Goal: Information Seeking & Learning: Learn about a topic

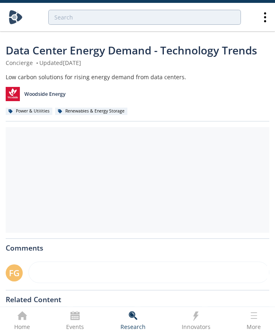
click at [132, 69] on div "Data Center Energy Demand - Technology Trends Concierge • Updated April 26, 202…" at bounding box center [138, 82] width 264 height 79
click at [187, 49] on span "Data Center Energy Demand - Technology Trends" at bounding box center [132, 50] width 252 height 15
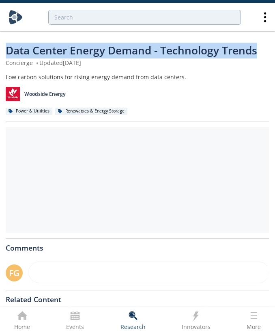
drag, startPoint x: 258, startPoint y: 51, endPoint x: 6, endPoint y: 50, distance: 251.1
click at [6, 50] on div "Data Center Energy Demand - Technology Trends" at bounding box center [138, 51] width 264 height 16
copy span "Data Center Energy Demand - Technology Trends"
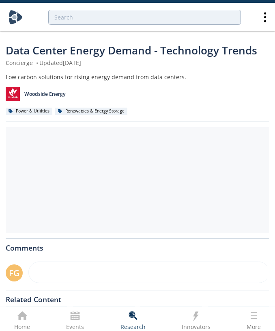
click at [131, 65] on div "Concierge • Updated April 26, 2024" at bounding box center [138, 62] width 264 height 9
click at [80, 41] on div "Data Center Energy Demand - Technology Trends Concierge • Updated April 26, 202…" at bounding box center [138, 214] width 264 height 373
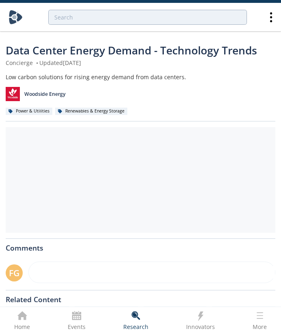
click at [54, 142] on div at bounding box center [141, 179] width 270 height 105
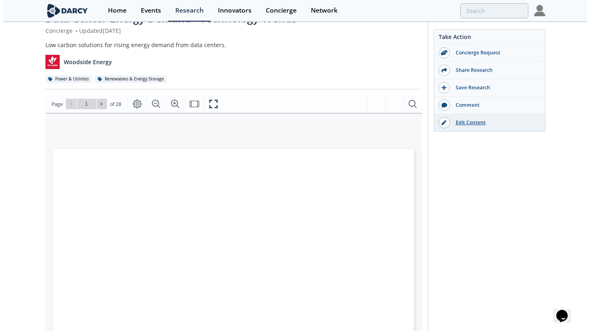
scroll to position [25, 0]
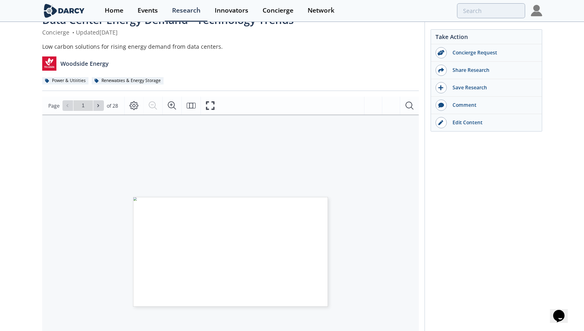
click at [476, 161] on div "Take Action Concierge Request Share Research Save Research Comment" at bounding box center [483, 281] width 118 height 553
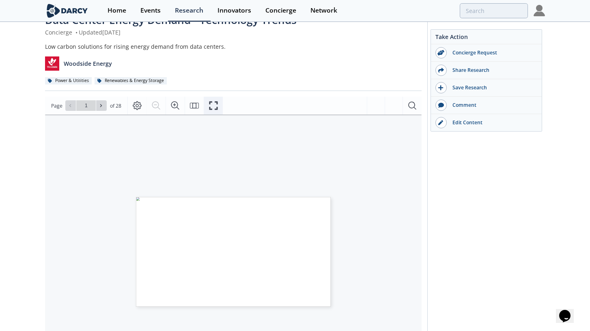
click at [214, 108] on icon "Fullscreen" at bounding box center [214, 106] width 10 height 10
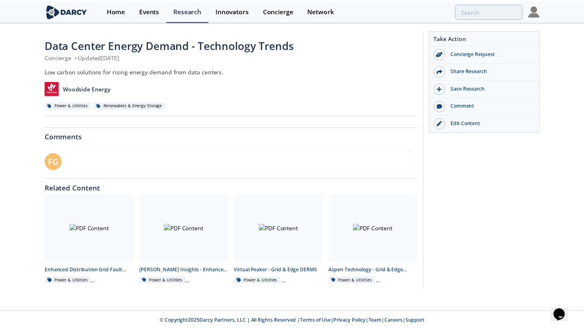
scroll to position [0, 0]
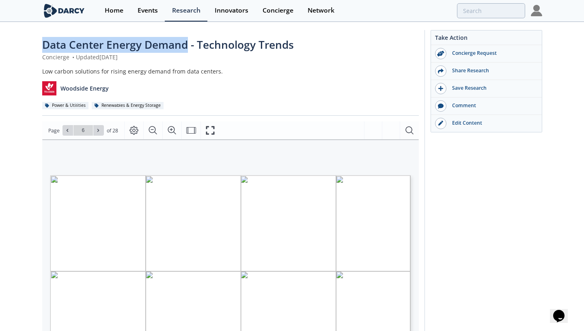
drag, startPoint x: 188, startPoint y: 47, endPoint x: 40, endPoint y: 44, distance: 148.1
click at [40, 44] on div "Data Center Energy Demand - Technology Trends Concierge • Updated April 26, 202…" at bounding box center [292, 308] width 584 height 571
copy span "Data Center Energy Demand"
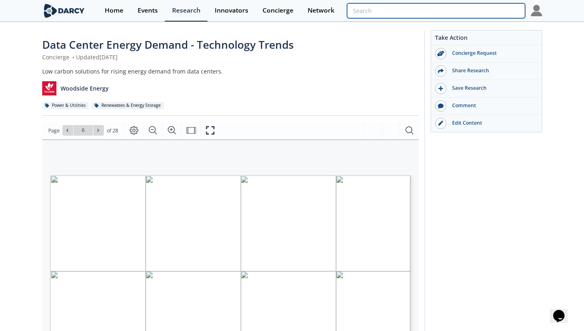
click at [466, 4] on input "search" at bounding box center [436, 10] width 178 height 15
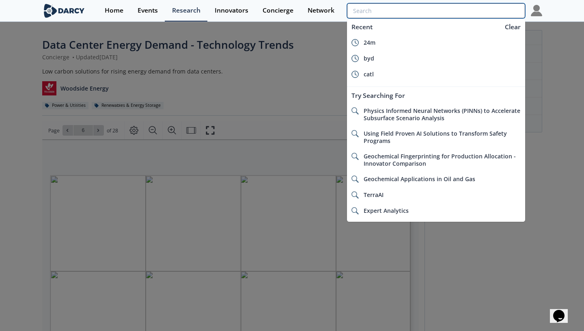
paste input "Data Center Energy Demand"
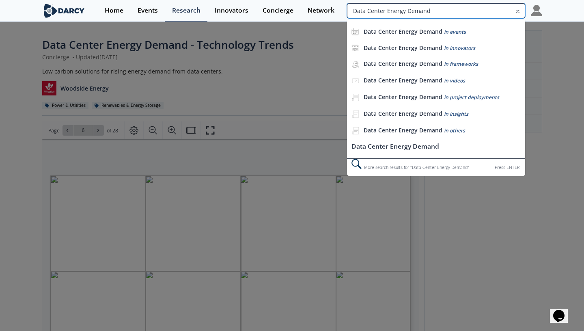
type input "Data Center Energy Demand"
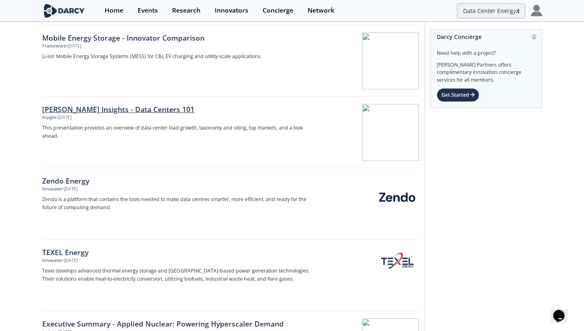
scroll to position [73, 0]
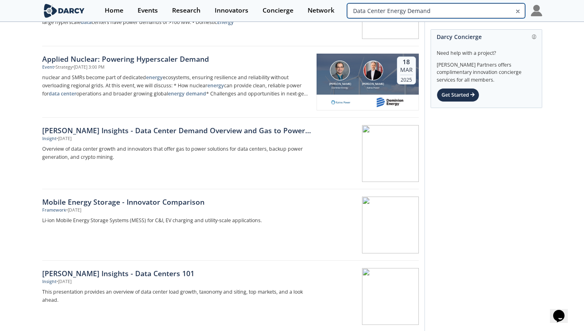
click at [481, 14] on input "Data Center Energy Demand" at bounding box center [436, 10] width 178 height 15
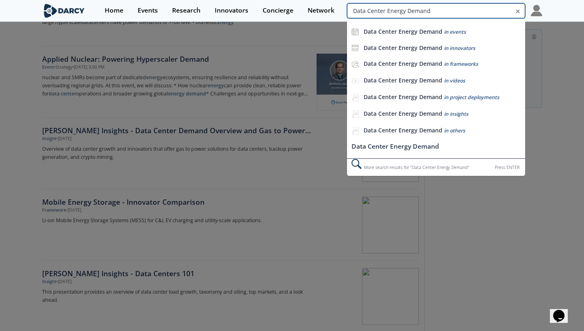
click at [416, 9] on input "Data Center Energy Demand" at bounding box center [436, 10] width 178 height 15
type input "Data Center Energy storage"
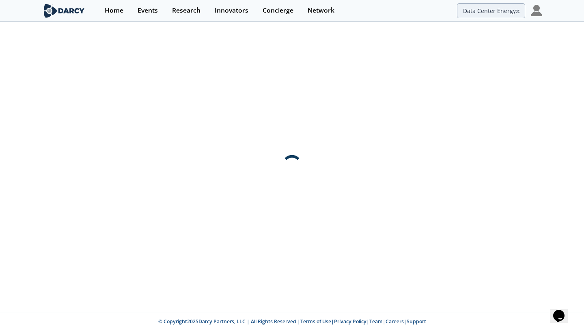
scroll to position [0, 0]
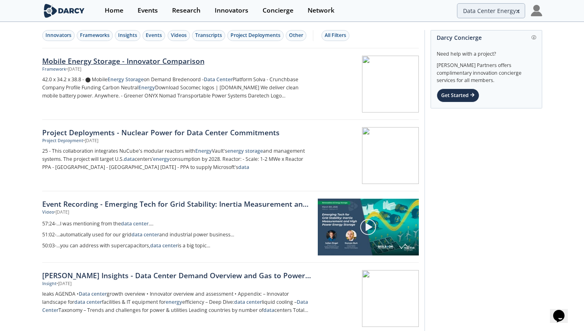
click at [174, 56] on div "Mobile Energy Storage - Innovator Comparison" at bounding box center [176, 61] width 269 height 11
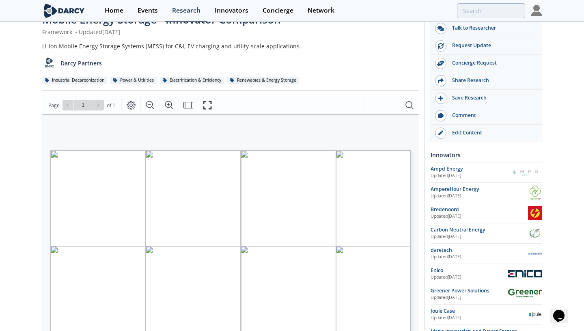
scroll to position [24, 0]
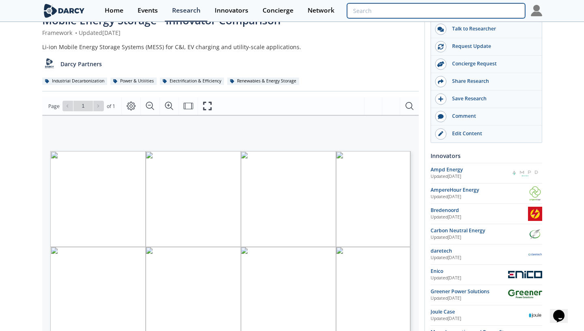
click at [477, 9] on input "search" at bounding box center [436, 10] width 178 height 15
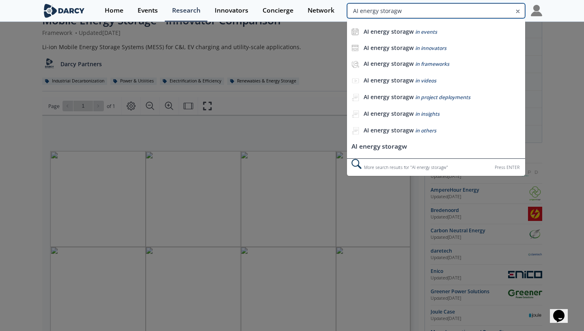
type input "AI energy storagw"
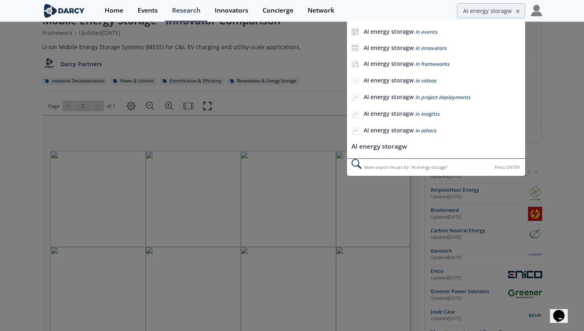
scroll to position [0, 0]
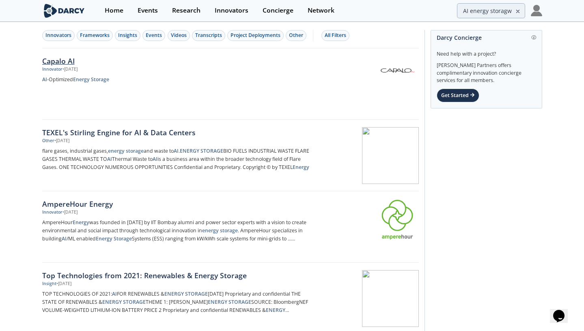
click at [62, 60] on div "Capalo AI" at bounding box center [176, 61] width 269 height 11
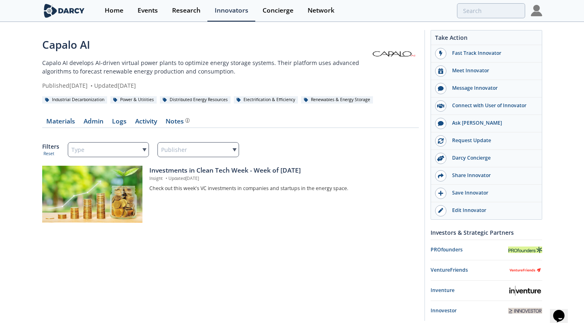
type input "AI energy storagw"
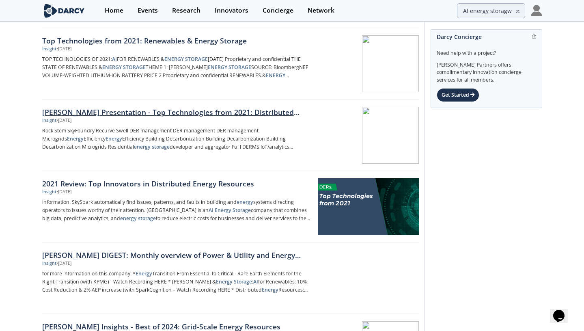
scroll to position [237, 0]
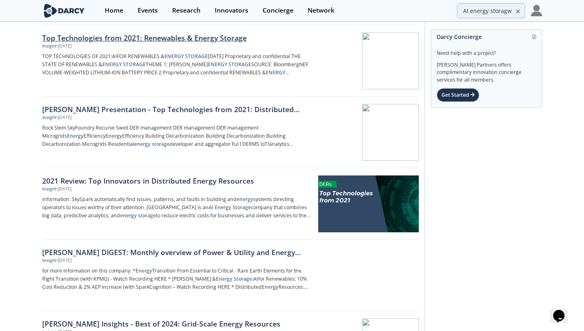
click at [191, 41] on div "Top Technologies from 2021: Renewables & Energy Storage" at bounding box center [176, 37] width 269 height 11
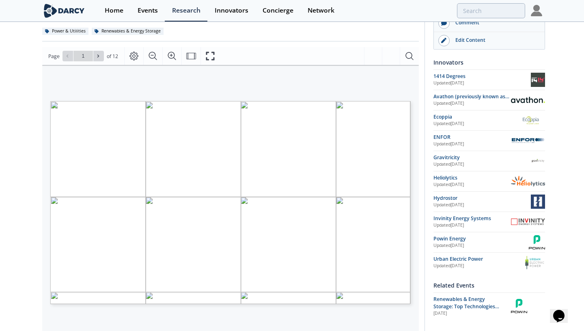
scroll to position [86, 0]
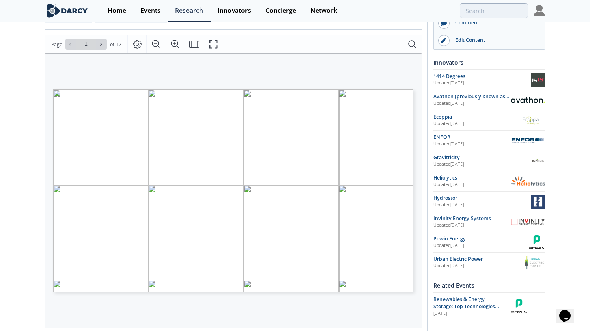
click at [108, 44] on span "Go to Page 1" at bounding box center [85, 44] width 47 height 11
click at [104, 44] on span at bounding box center [102, 44] width 6 height 6
type input "4"
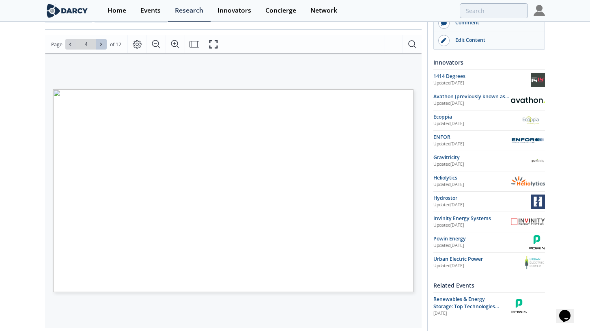
click at [104, 44] on span at bounding box center [102, 44] width 6 height 6
type input "5"
click at [104, 44] on span at bounding box center [102, 44] width 6 height 6
type input "6"
click at [104, 44] on span at bounding box center [102, 44] width 6 height 6
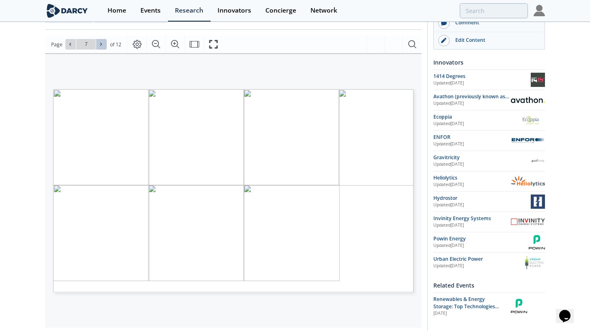
click at [104, 44] on span at bounding box center [102, 44] width 6 height 6
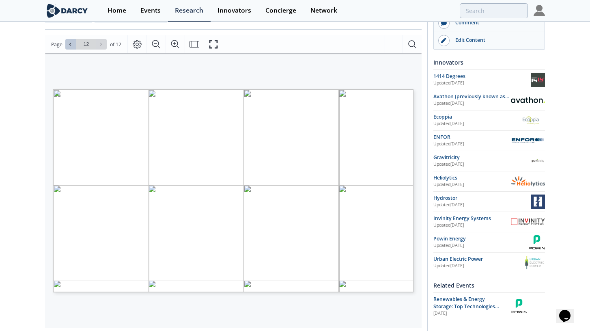
click at [70, 46] on icon at bounding box center [70, 44] width 5 height 5
type input "10"
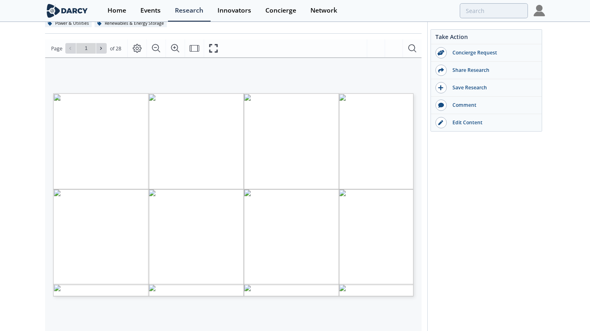
type input "2"
type input "3"
type input "4"
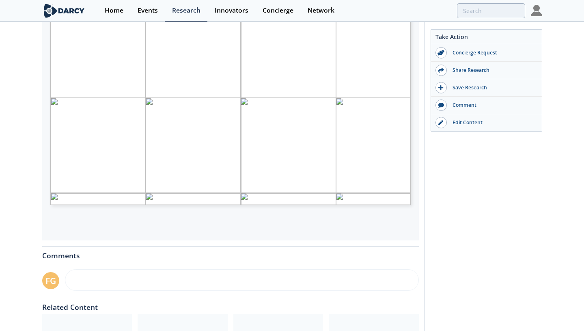
scroll to position [153, 0]
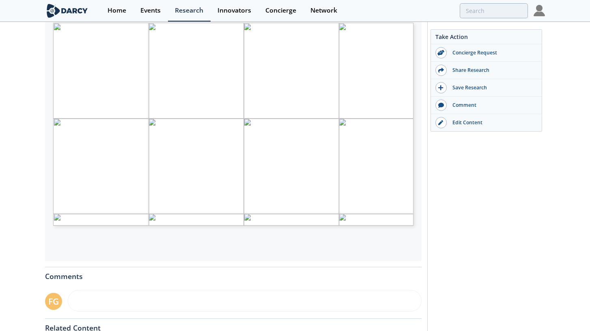
click at [293, 166] on span "Page 1" at bounding box center [336, 314] width 546 height 306
click at [249, 114] on span "Page 6" at bounding box center [330, 186] width 546 height 306
type input "6"
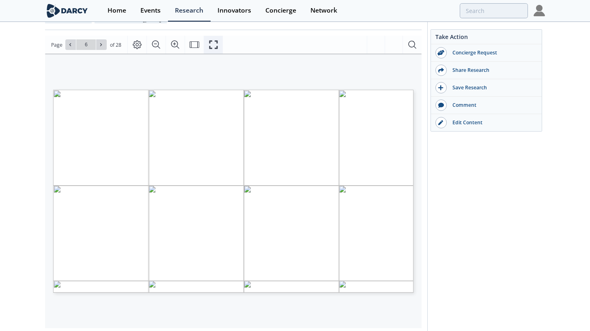
click at [213, 45] on icon "Fullscreen" at bounding box center [214, 45] width 10 height 10
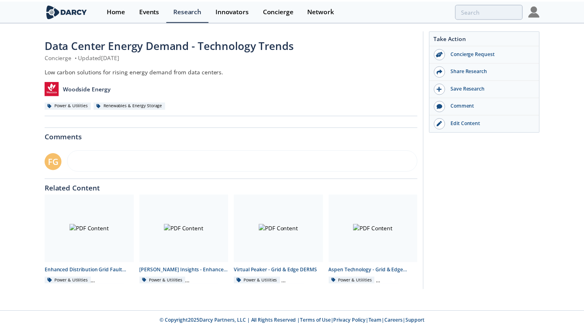
scroll to position [0, 0]
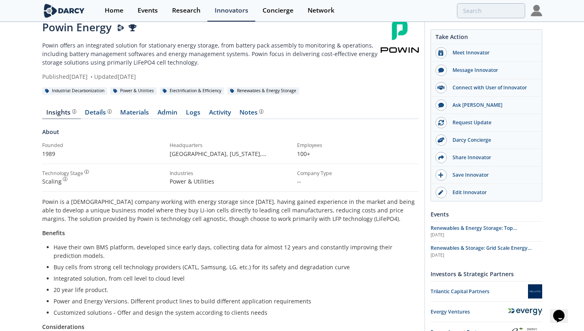
scroll to position [15, 0]
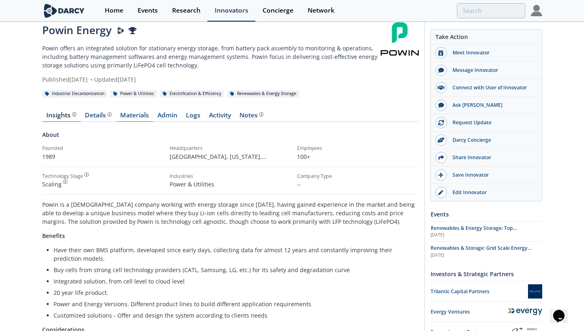
click at [145, 115] on link "Materials" at bounding box center [134, 117] width 37 height 10
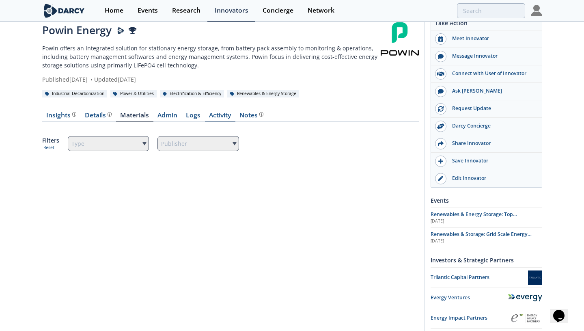
click at [218, 115] on link "Activity" at bounding box center [220, 117] width 30 height 10
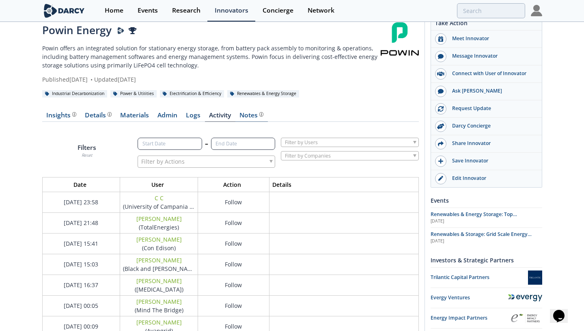
scroll to position [607, 389]
click at [254, 116] on div "Notes" at bounding box center [251, 115] width 24 height 6
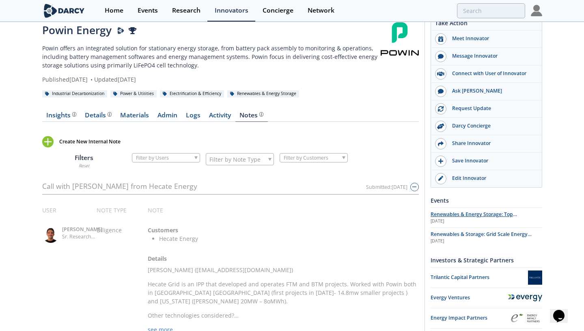
click at [477, 217] on p "Renewables & Energy Storage: Top Technologies from 2021" at bounding box center [486, 214] width 112 height 7
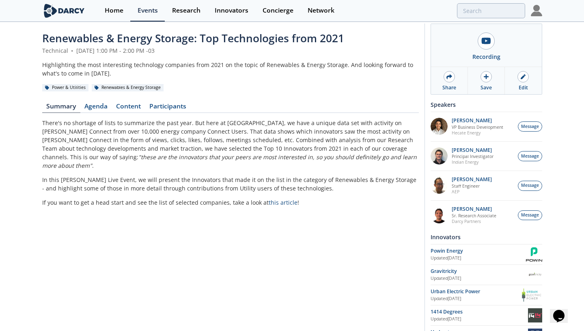
scroll to position [8, 0]
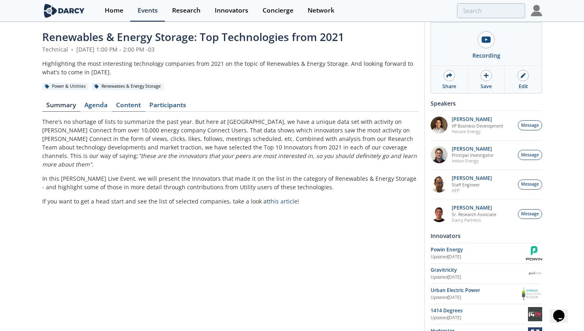
click at [138, 104] on link "Content" at bounding box center [128, 107] width 33 height 10
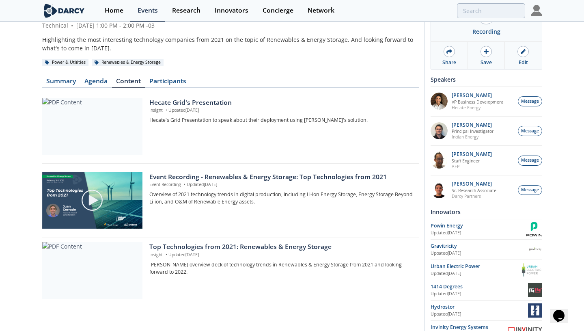
scroll to position [54, 0]
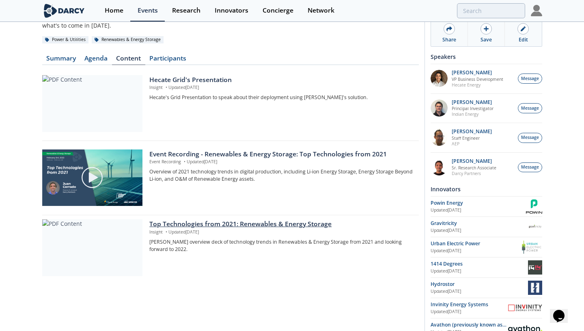
click at [180, 219] on div "Top Technologies from 2021: Renewables & Energy Storage" at bounding box center [280, 224] width 263 height 10
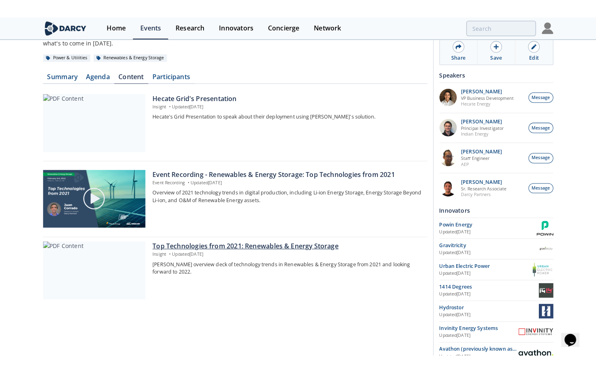
scroll to position [0, 0]
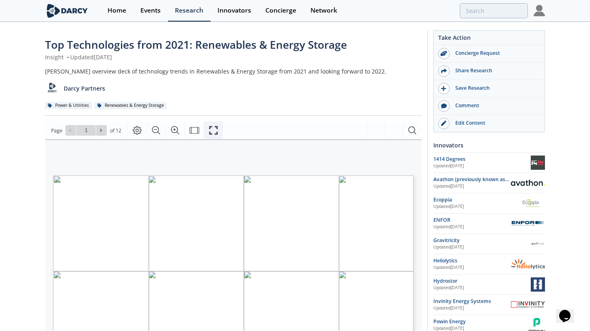
click at [214, 130] on icon "Fullscreen" at bounding box center [214, 130] width 10 height 10
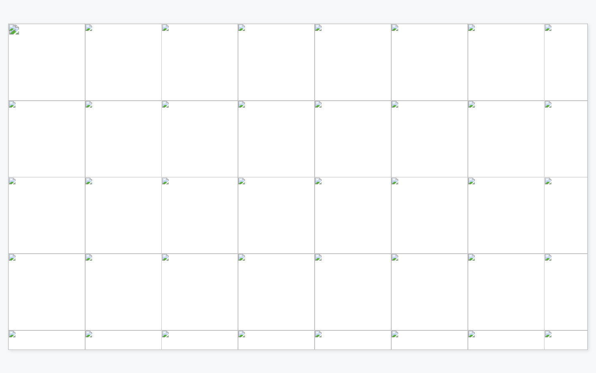
click at [507, 249] on span "Scale Storage Overview" at bounding box center [533, 250] width 71 height 6
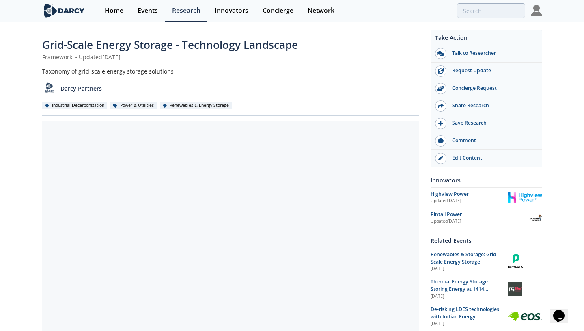
click at [300, 54] on div "Framework • Updated [DATE]" at bounding box center [230, 57] width 376 height 9
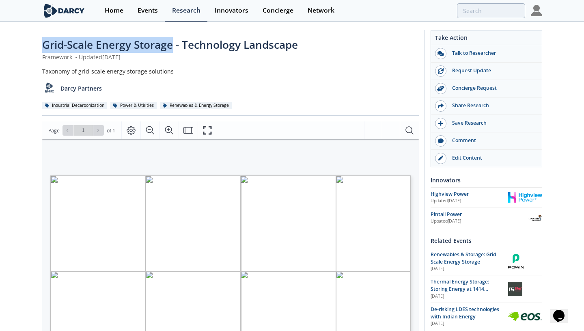
drag, startPoint x: 172, startPoint y: 44, endPoint x: 41, endPoint y: 44, distance: 131.9
click at [41, 44] on div "Grid-Scale Energy Storage - Technology Landscape Framework • Updated [DATE] Tax…" at bounding box center [292, 333] width 584 height 620
copy span "Grid-Scale Energy Storage"
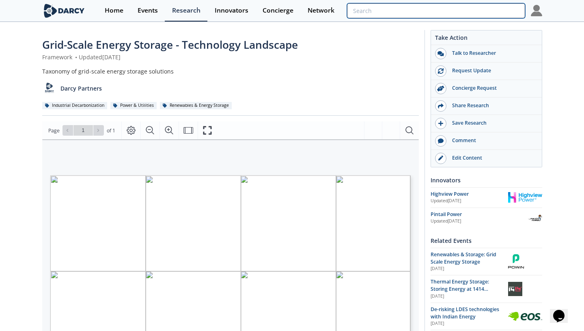
click at [479, 4] on input "search" at bounding box center [436, 10] width 178 height 15
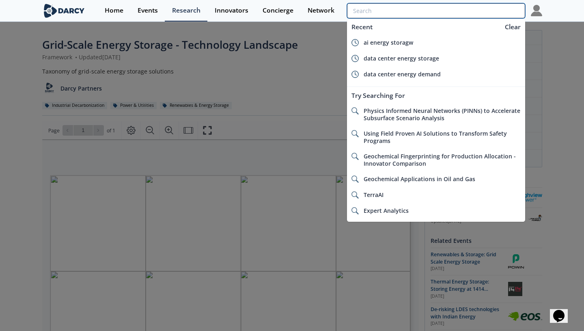
paste input "Grid-Scale Energy Storage"
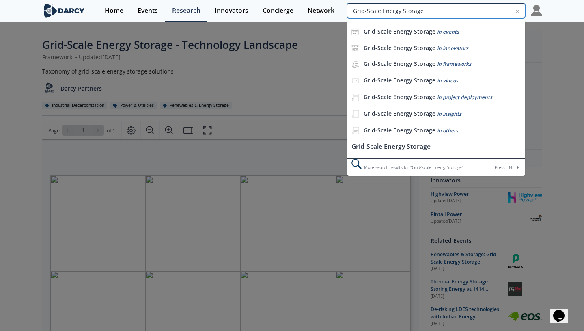
type input "Grid-Scale Energy Storage"
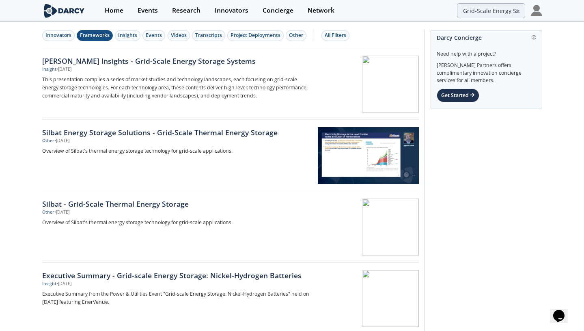
click at [98, 37] on div "Frameworks" at bounding box center [95, 35] width 30 height 7
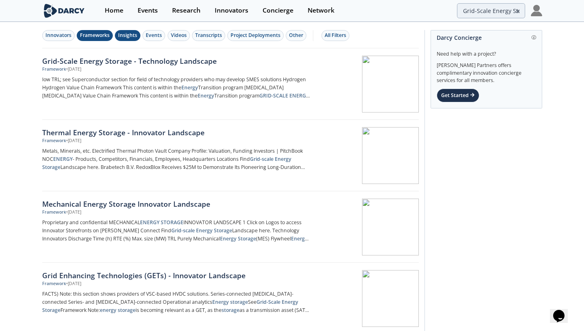
click at [127, 35] on div "Insights" at bounding box center [127, 35] width 19 height 7
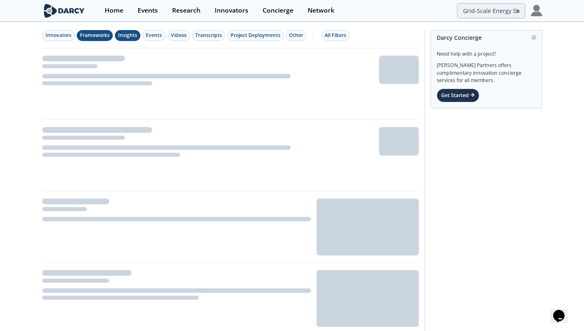
click at [104, 37] on div "Frameworks" at bounding box center [95, 35] width 30 height 7
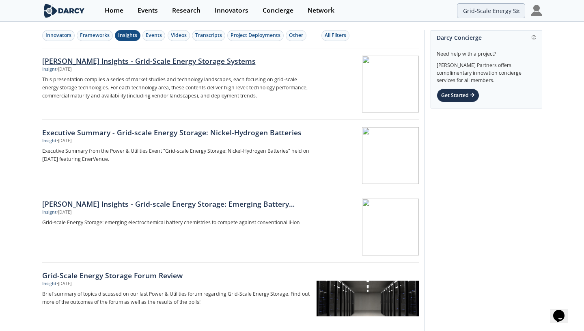
click at [143, 62] on div "[PERSON_NAME] Insights - Grid-Scale Energy Storage Systems" at bounding box center [176, 61] width 269 height 11
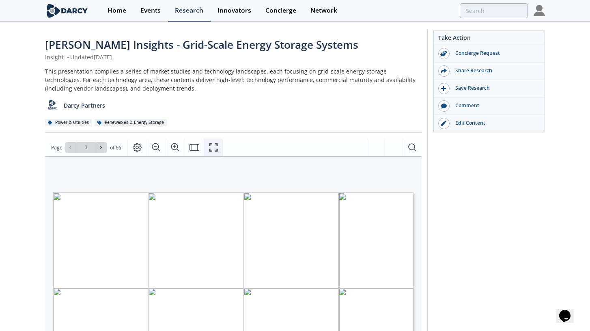
click at [220, 154] on button "Fullscreen" at bounding box center [213, 147] width 19 height 18
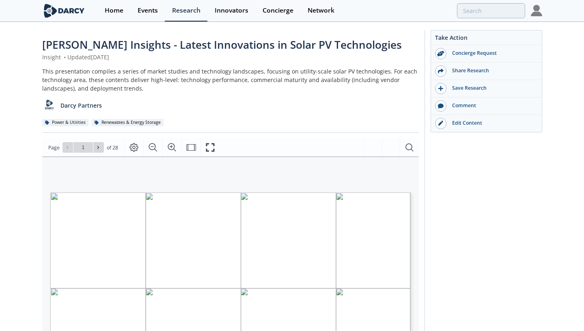
click at [445, 200] on div "Take Action Concierge Request Share Research Save Research Comment" at bounding box center [483, 315] width 118 height 570
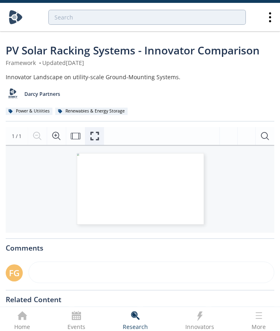
click at [98, 133] on icon "Fullscreen" at bounding box center [95, 136] width 10 height 10
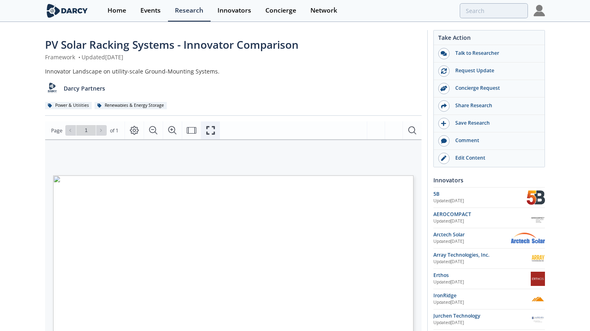
click at [211, 128] on icon "Fullscreen" at bounding box center [211, 130] width 10 height 10
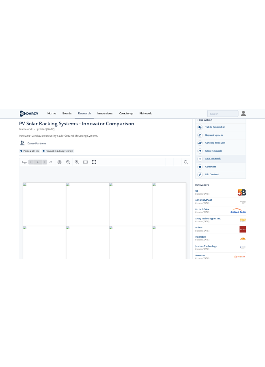
scroll to position [14, 0]
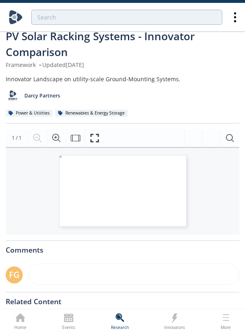
click at [153, 211] on span "Page 1" at bounding box center [181, 214] width 80 height 108
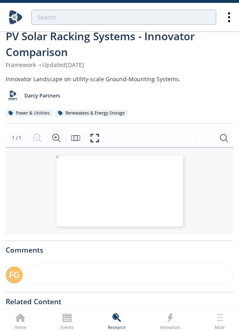
click at [180, 88] on div "Darcy Partners" at bounding box center [119, 93] width 227 height 20
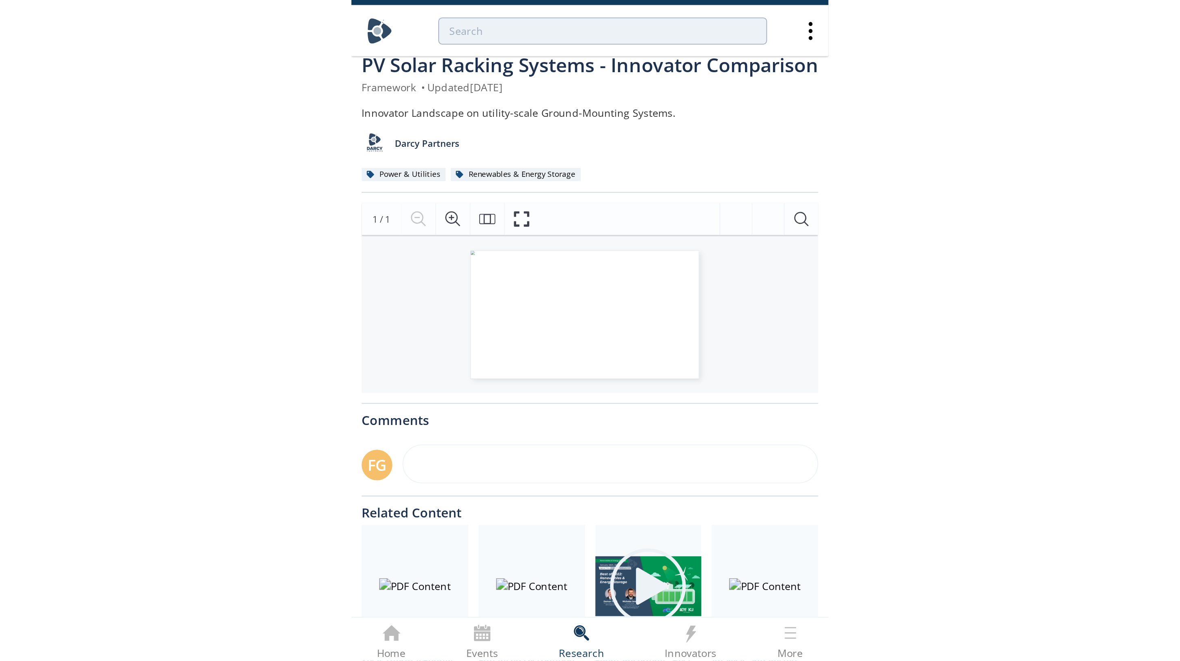
scroll to position [0, 0]
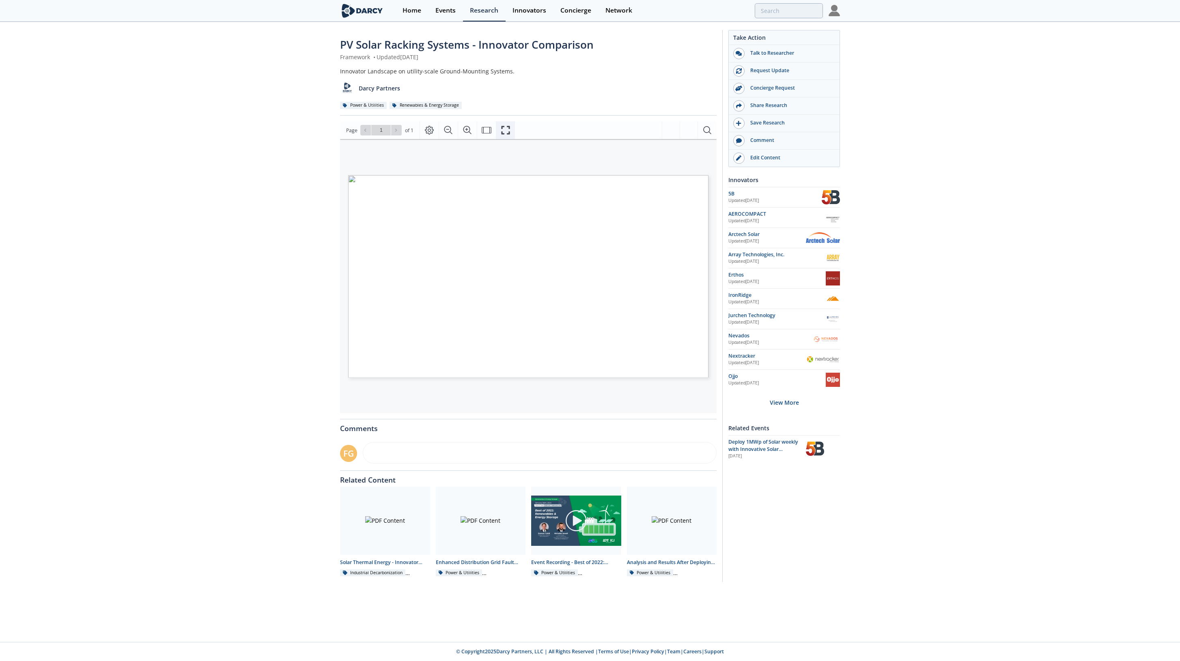
click at [285, 128] on button "Fullscreen" at bounding box center [505, 130] width 19 height 18
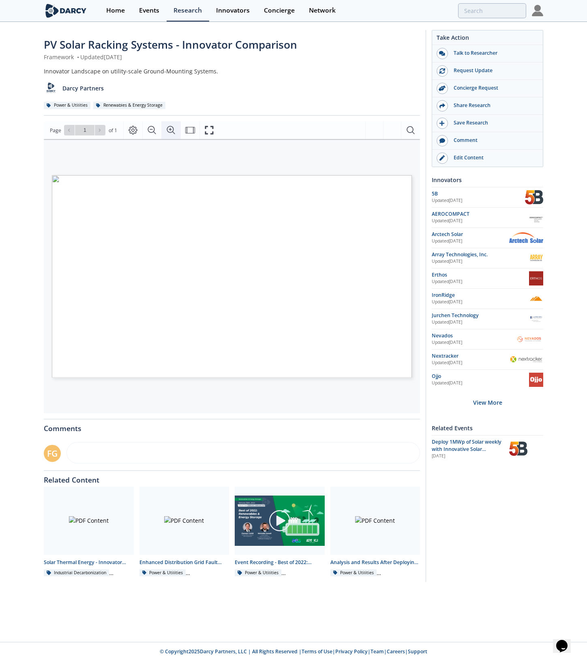
click at [172, 129] on icon "Zoom In" at bounding box center [171, 130] width 10 height 10
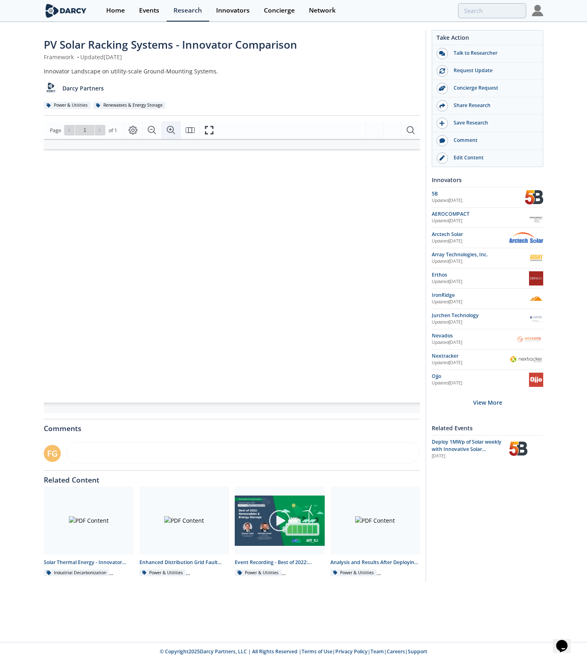
click at [172, 129] on icon "Zoom In" at bounding box center [171, 130] width 10 height 10
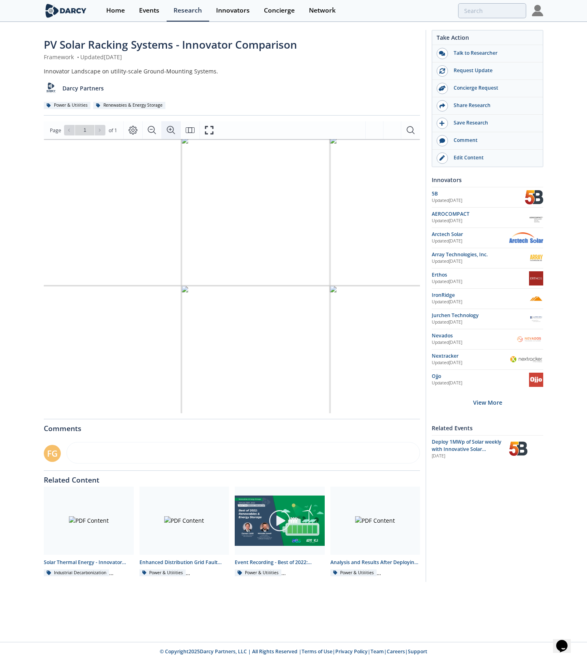
click at [172, 129] on icon "Zoom In" at bounding box center [171, 130] width 10 height 10
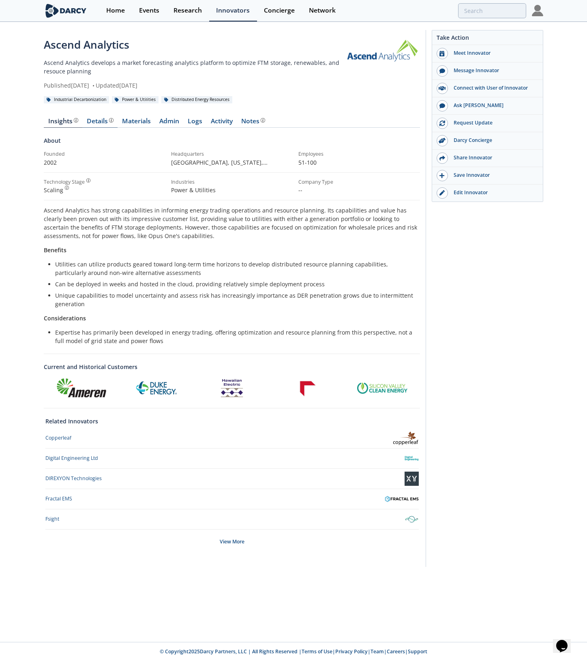
click at [101, 122] on div "Details" at bounding box center [100, 121] width 27 height 6
click at [273, 57] on div "Ascend Analytics Ascend Analytics develops a market forecasting analytics platf…" at bounding box center [194, 63] width 300 height 53
drag, startPoint x: 102, startPoint y: 70, endPoint x: 45, endPoint y: 62, distance: 57.4
click at [45, 62] on p "Ascend Analytics develops a market forecasting analytics platform to optimize F…" at bounding box center [194, 66] width 300 height 17
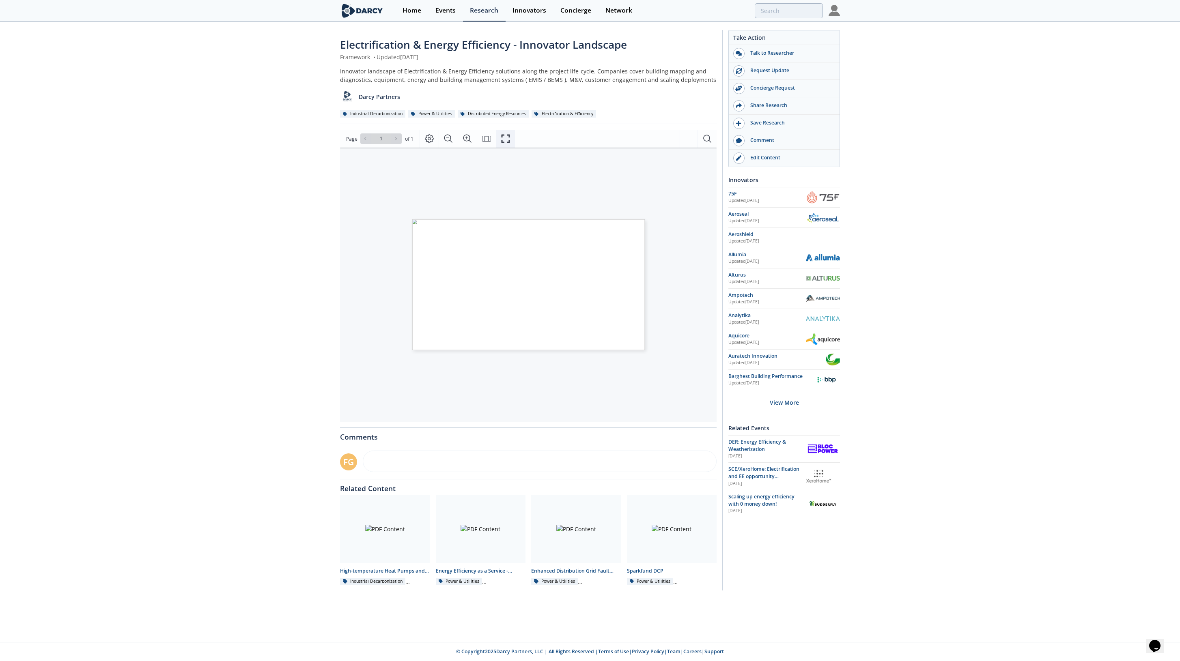
click at [512, 136] on button "Fullscreen" at bounding box center [505, 139] width 19 height 18
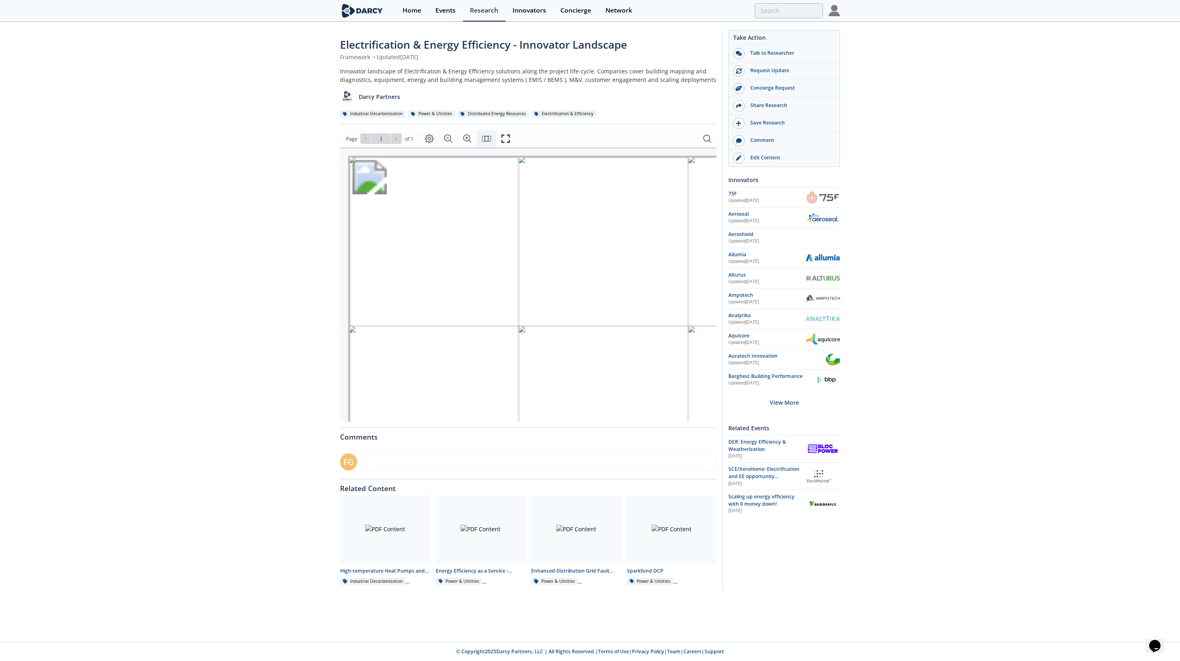
click at [483, 137] on icon "Fit Page" at bounding box center [487, 139] width 10 height 10
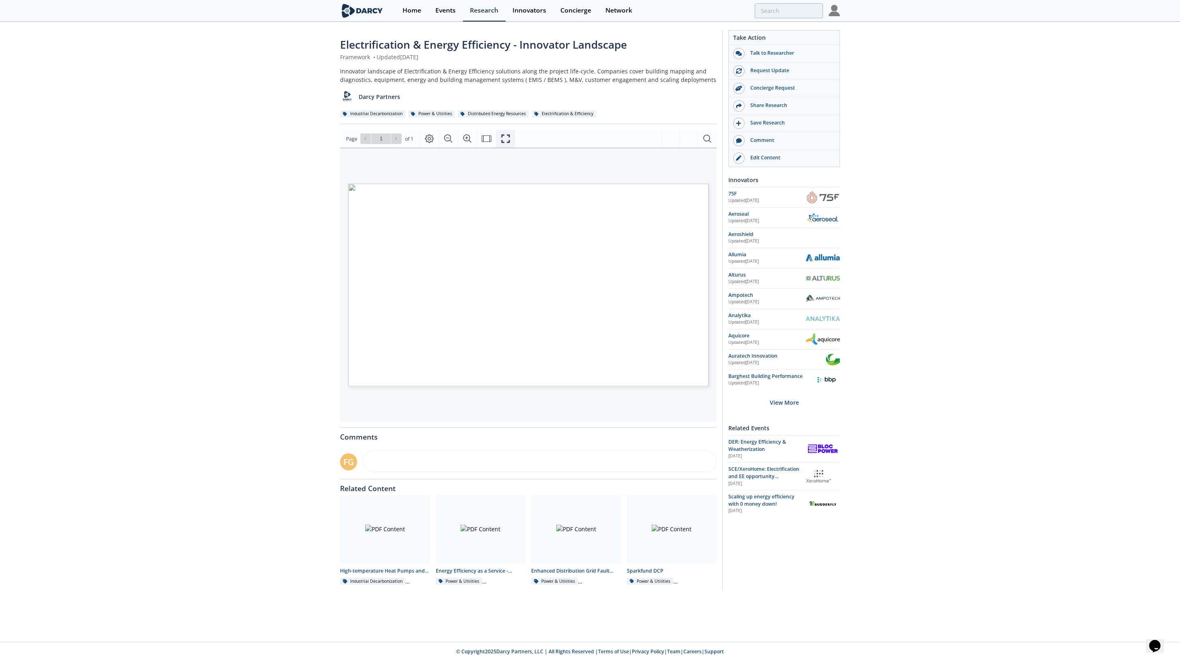
click at [505, 137] on icon "Fullscreen" at bounding box center [506, 139] width 10 height 10
